Goal: Transaction & Acquisition: Purchase product/service

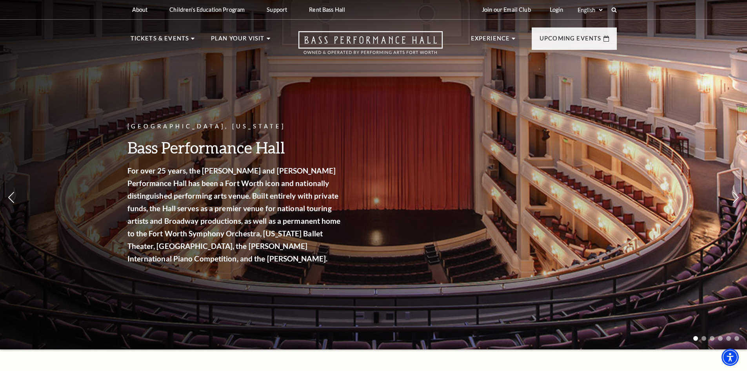
click at [282, 202] on span "View Events" at bounding box center [281, 207] width 41 height 10
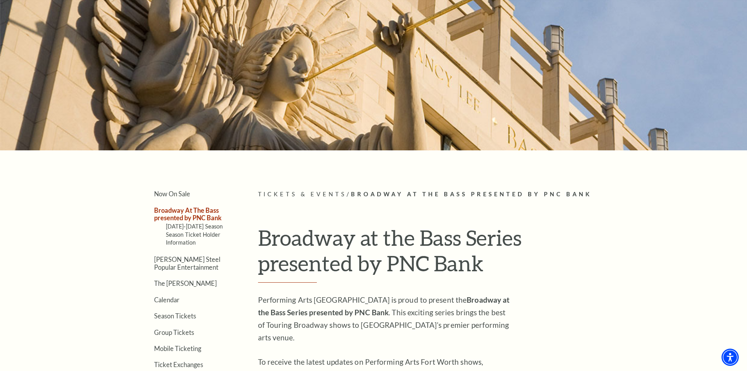
scroll to position [157, 0]
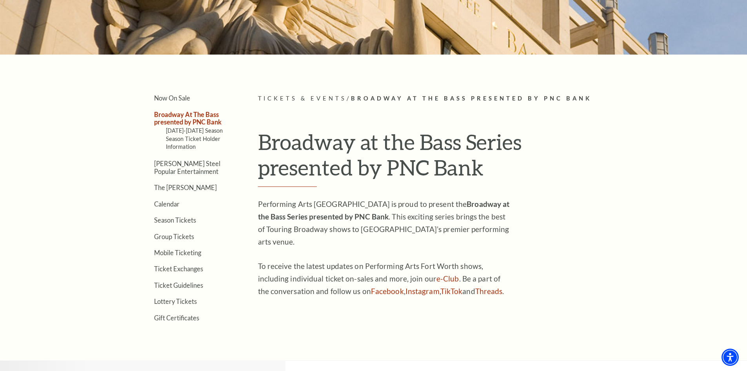
click at [180, 128] on link "2025-2026 Season" at bounding box center [194, 130] width 57 height 7
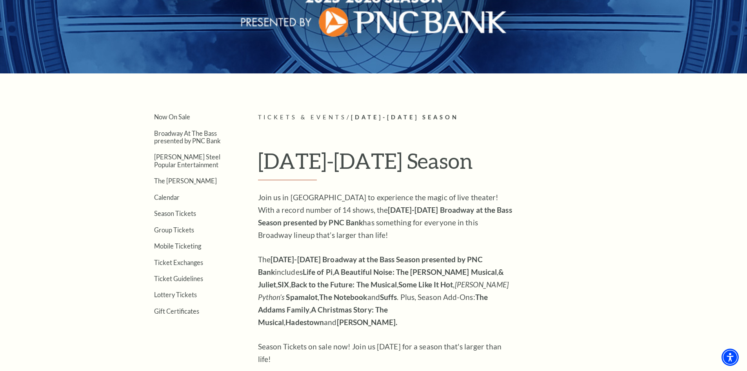
scroll to position [196, 0]
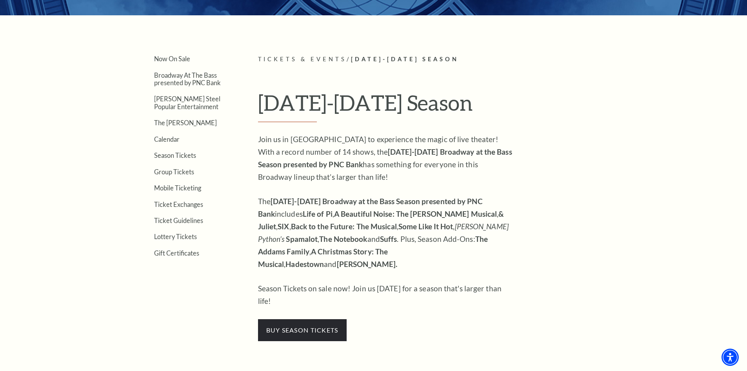
click at [169, 133] on ul "Now On Sale Broadway At The Bass presented by PNC Bank Irwin Steel Popular Ente…" at bounding box center [183, 156] width 104 height 202
drag, startPoint x: 171, startPoint y: 137, endPoint x: 163, endPoint y: 145, distance: 10.8
click at [171, 138] on link "Calendar" at bounding box center [167, 138] width 26 height 7
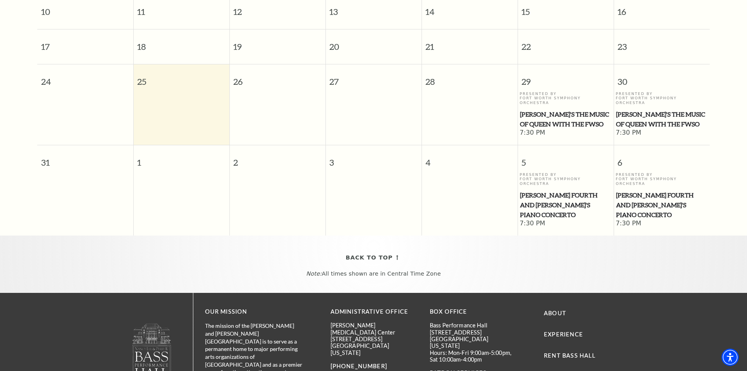
scroll to position [69, 0]
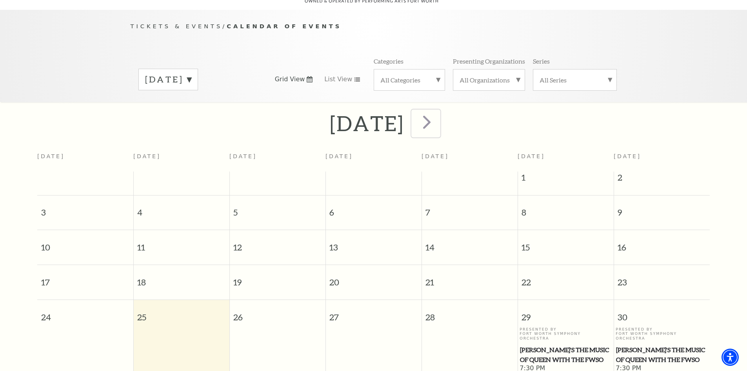
click at [438, 111] on span "next" at bounding box center [427, 122] width 22 height 22
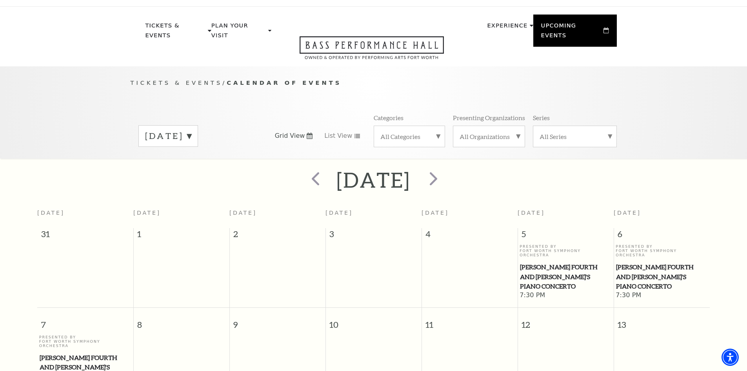
scroll to position [0, 0]
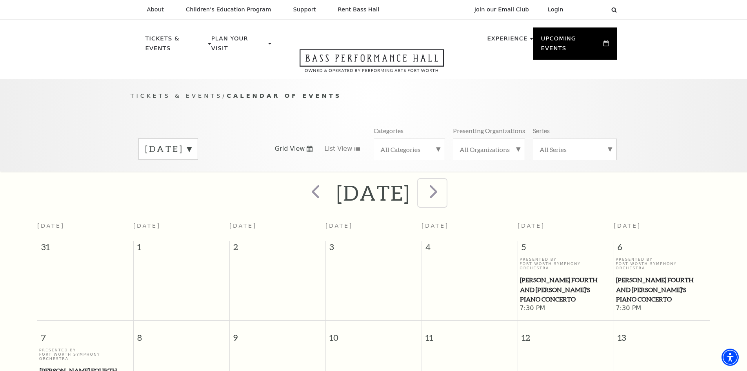
click at [445, 180] on span "next" at bounding box center [434, 191] width 22 height 22
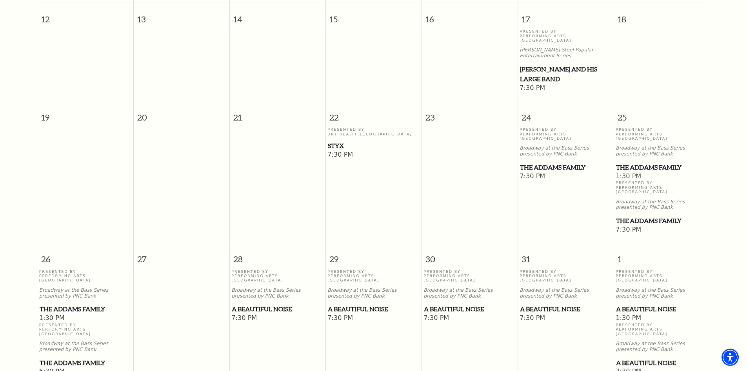
scroll to position [423, 0]
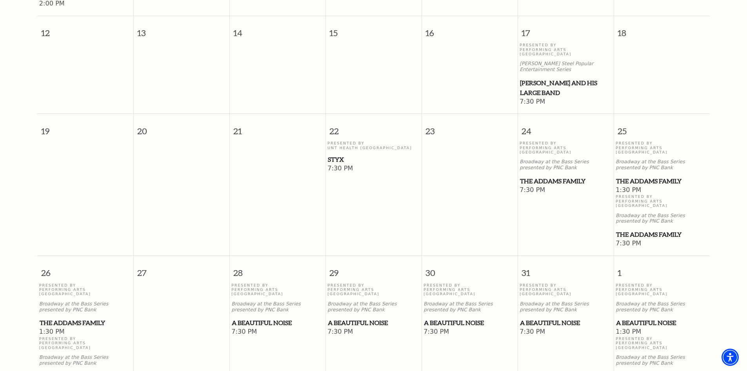
click at [642, 176] on span "The Addams Family" at bounding box center [661, 181] width 91 height 10
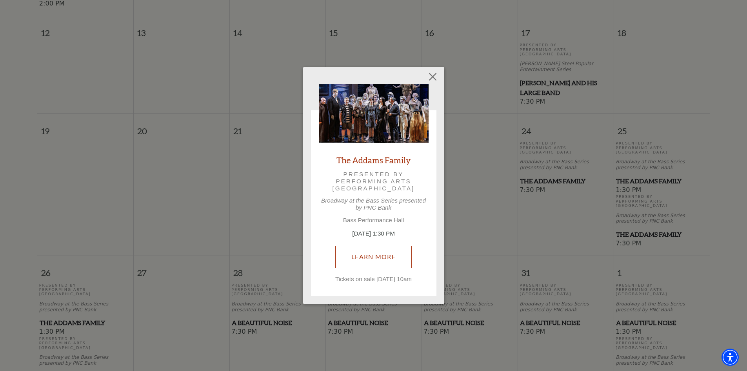
click at [384, 248] on link "Learn More" at bounding box center [373, 257] width 77 height 22
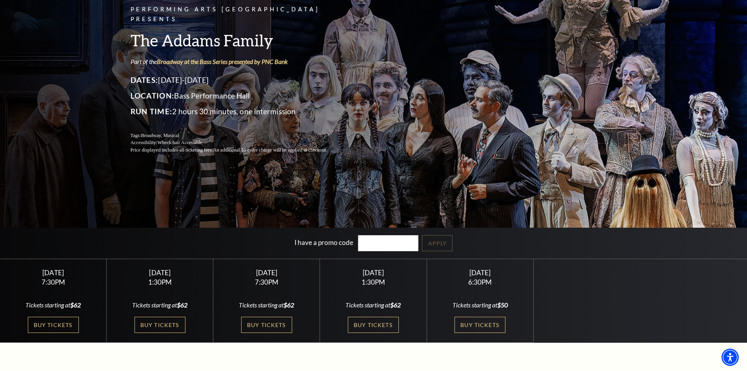
scroll to position [78, 0]
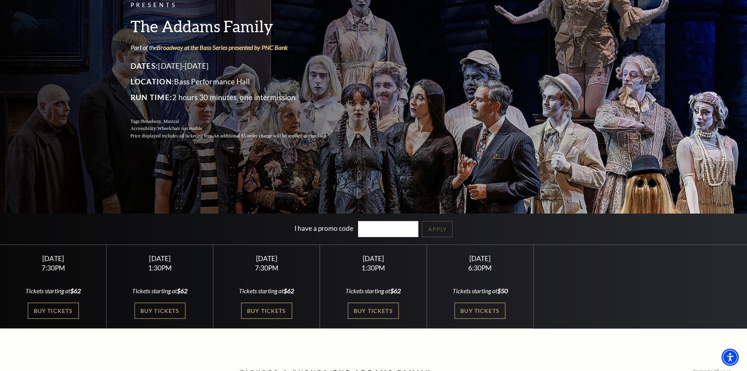
click at [390, 309] on link "Buy Tickets" at bounding box center [373, 311] width 51 height 16
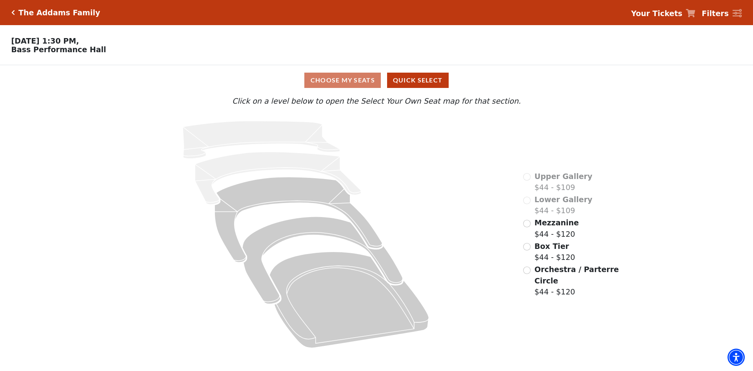
click at [348, 300] on icon at bounding box center [349, 300] width 159 height 96
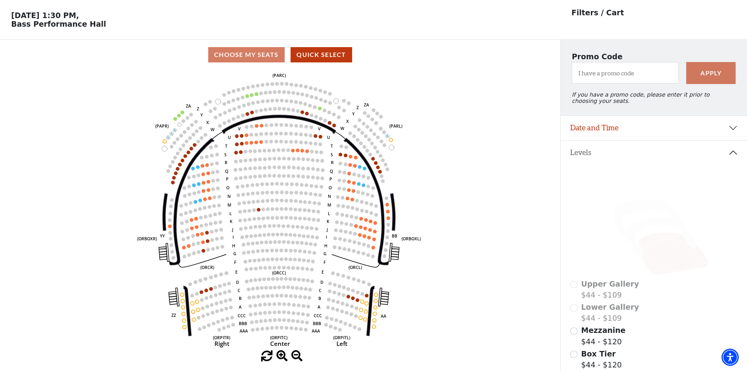
scroll to position [36, 0]
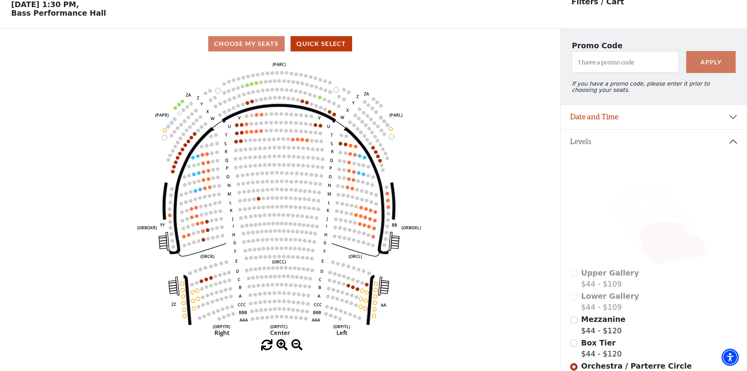
click at [639, 223] on icon at bounding box center [661, 225] width 71 height 38
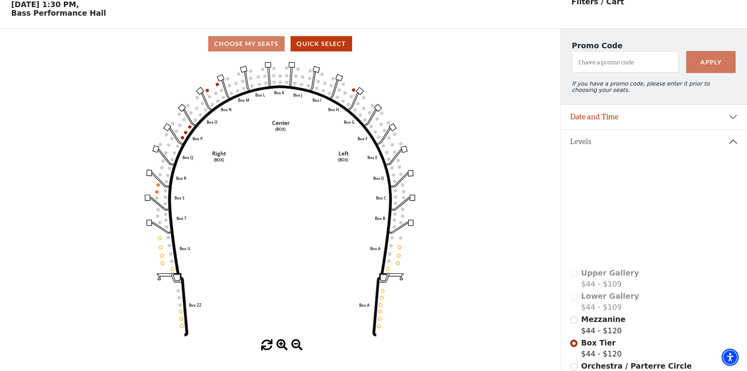
click at [652, 202] on icon at bounding box center [651, 208] width 74 height 38
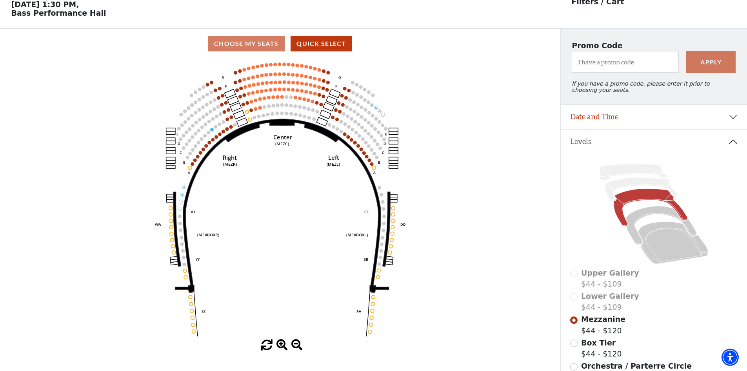
click at [633, 176] on icon at bounding box center [634, 172] width 69 height 16
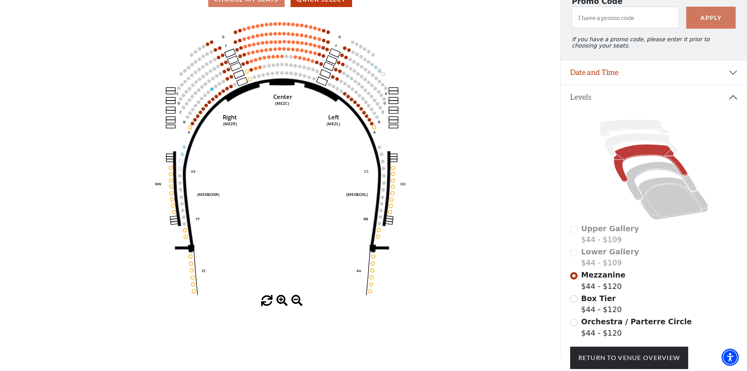
scroll to position [23, 0]
